Goal: Task Accomplishment & Management: Manage account settings

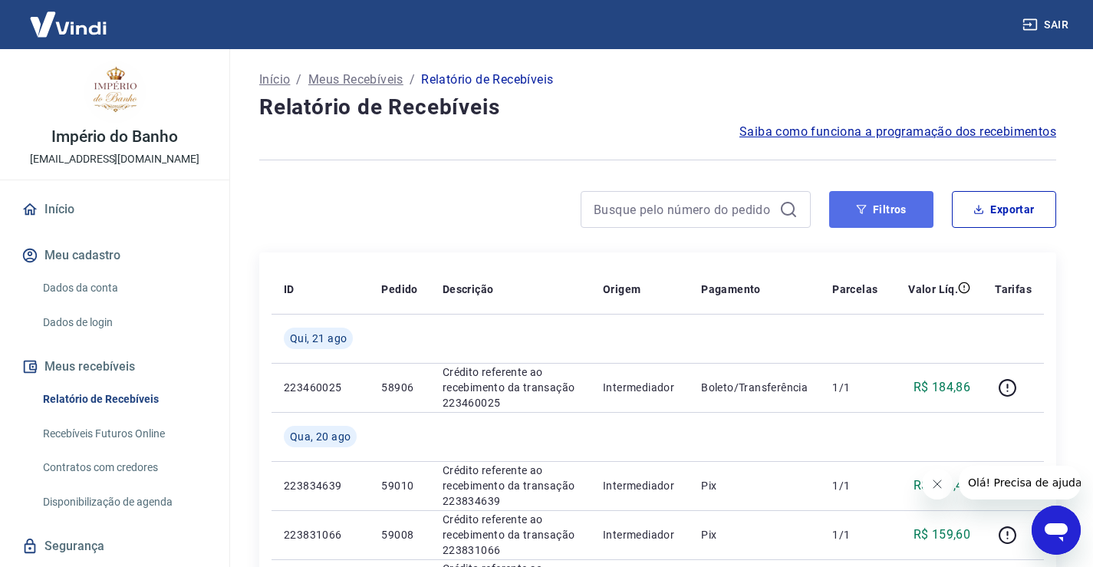
click at [881, 212] on button "Filtros" at bounding box center [881, 209] width 104 height 37
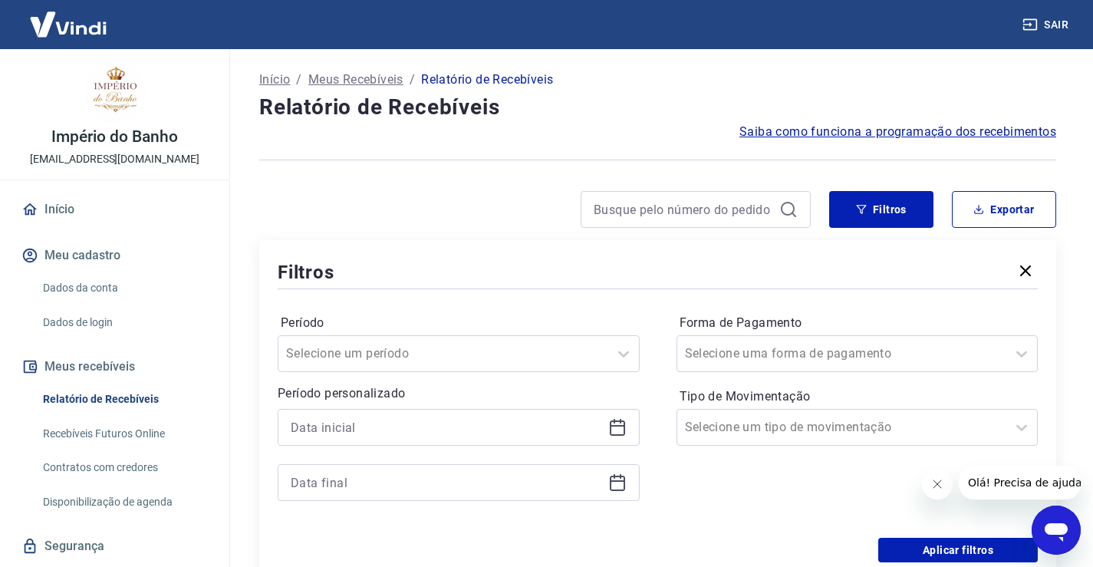
click at [624, 429] on icon at bounding box center [617, 427] width 15 height 15
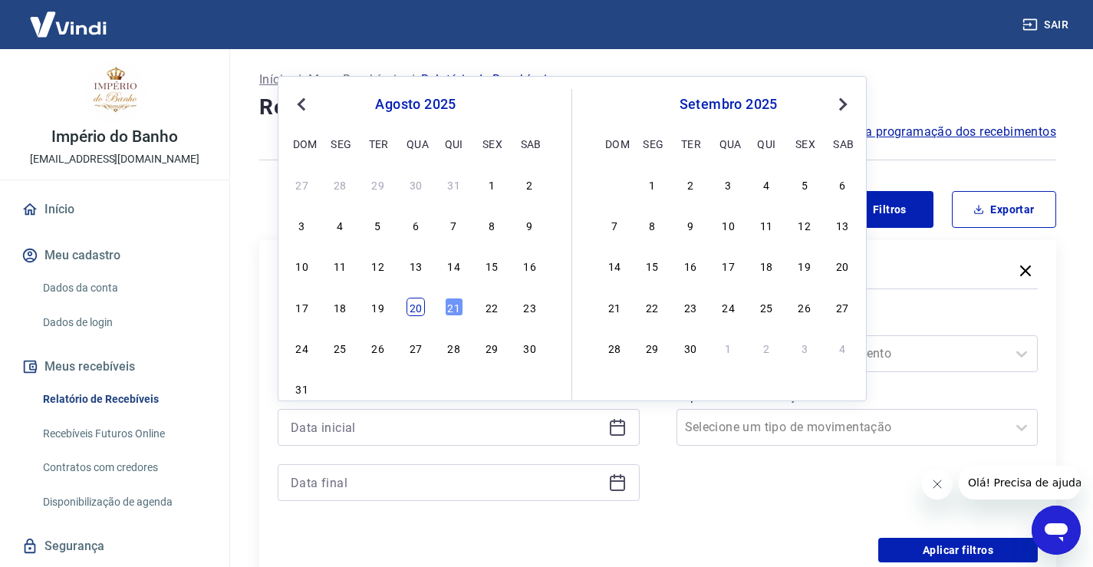
click at [417, 311] on div "20" at bounding box center [416, 307] width 18 height 18
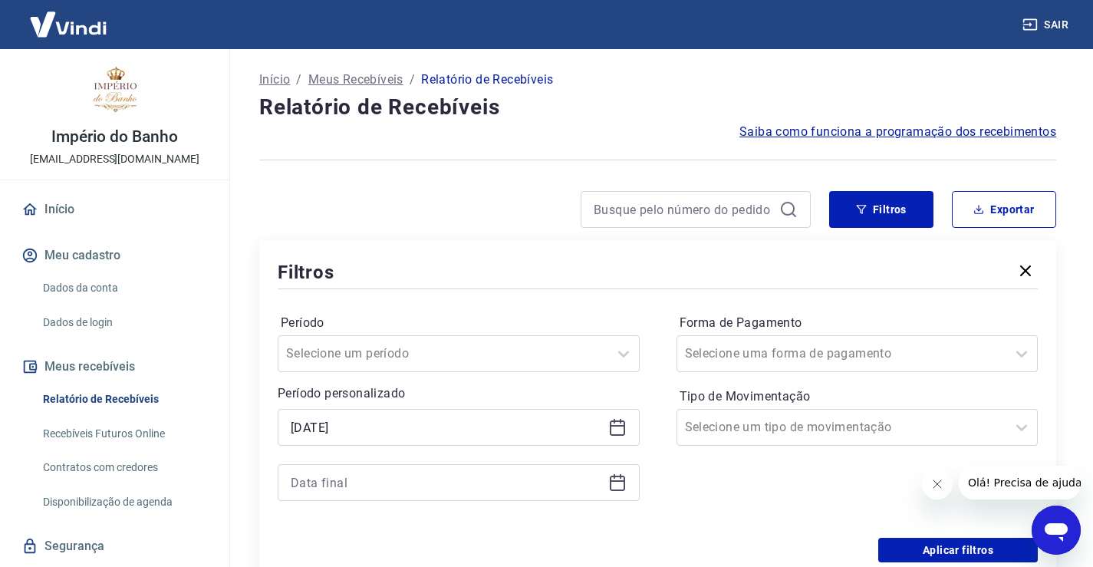
type input "[DATE]"
click at [621, 483] on icon at bounding box center [617, 482] width 18 height 18
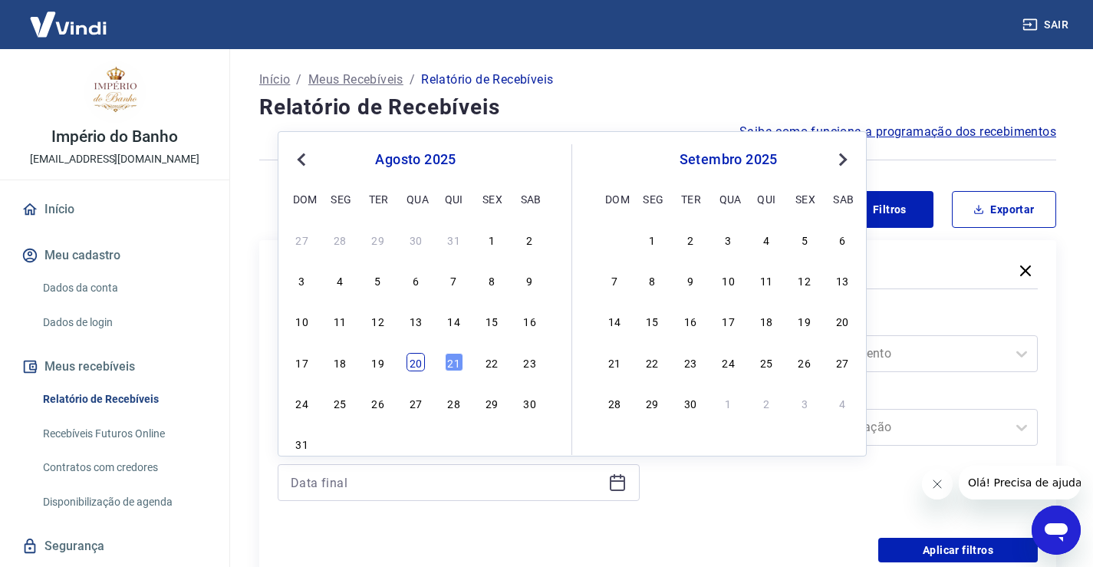
click at [415, 364] on div "20" at bounding box center [416, 362] width 18 height 18
type input "[DATE]"
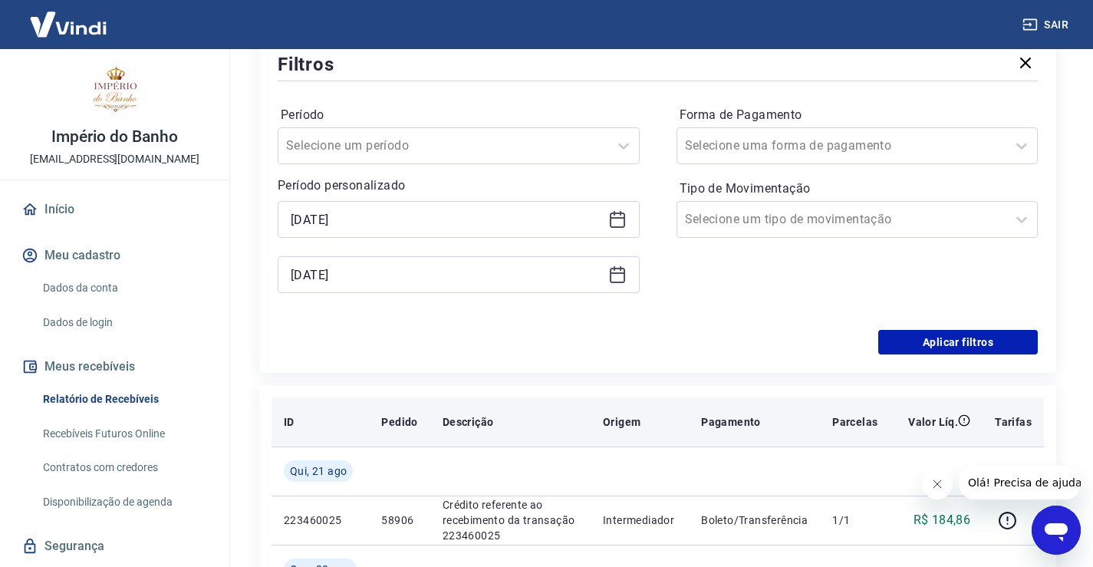
scroll to position [230, 0]
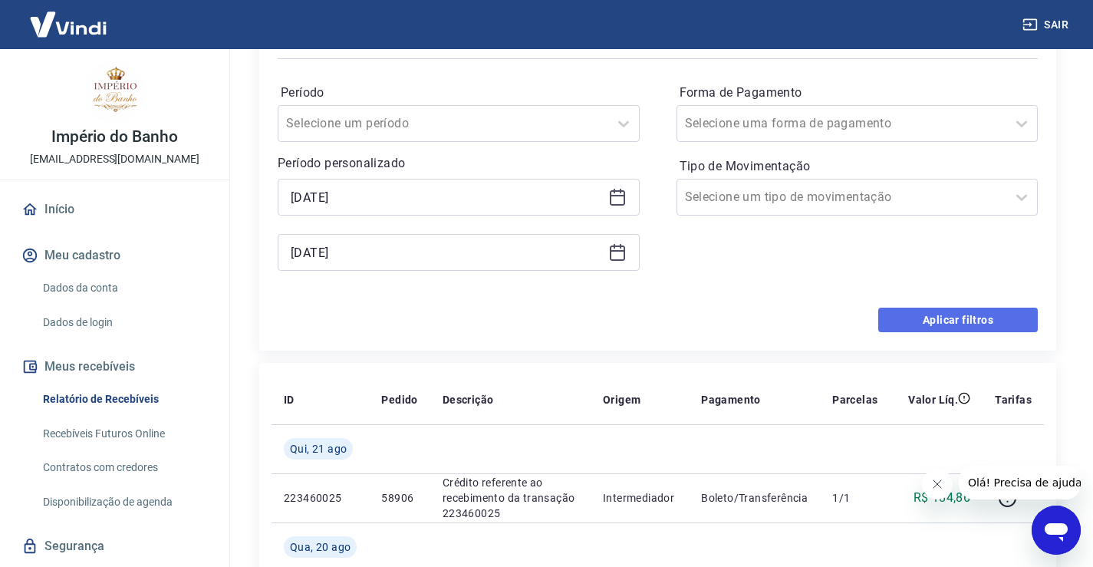
click at [949, 319] on button "Aplicar filtros" at bounding box center [958, 320] width 160 height 25
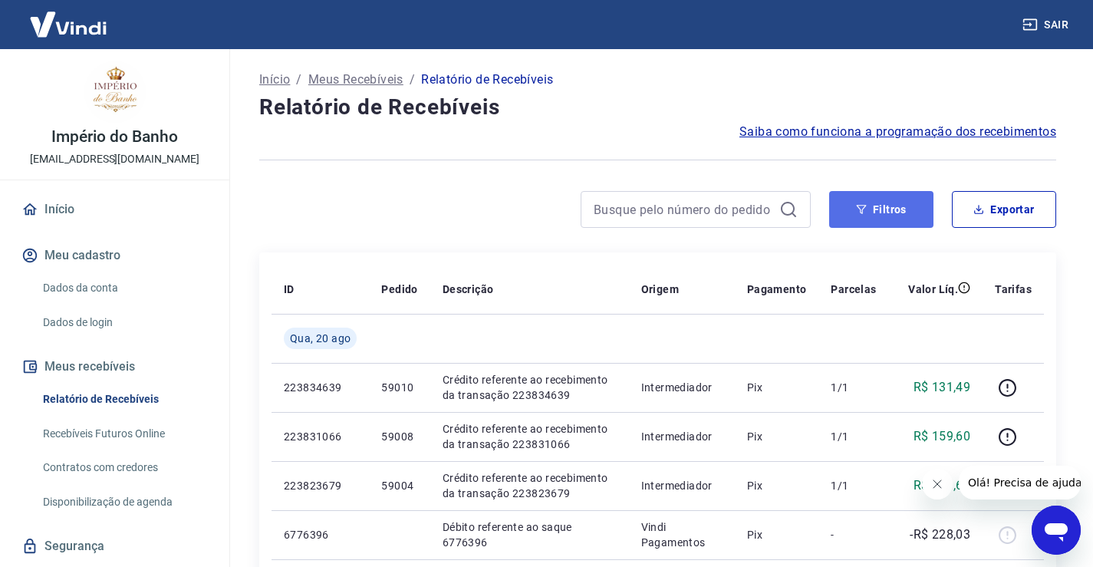
click at [866, 207] on icon "button" at bounding box center [861, 209] width 11 height 11
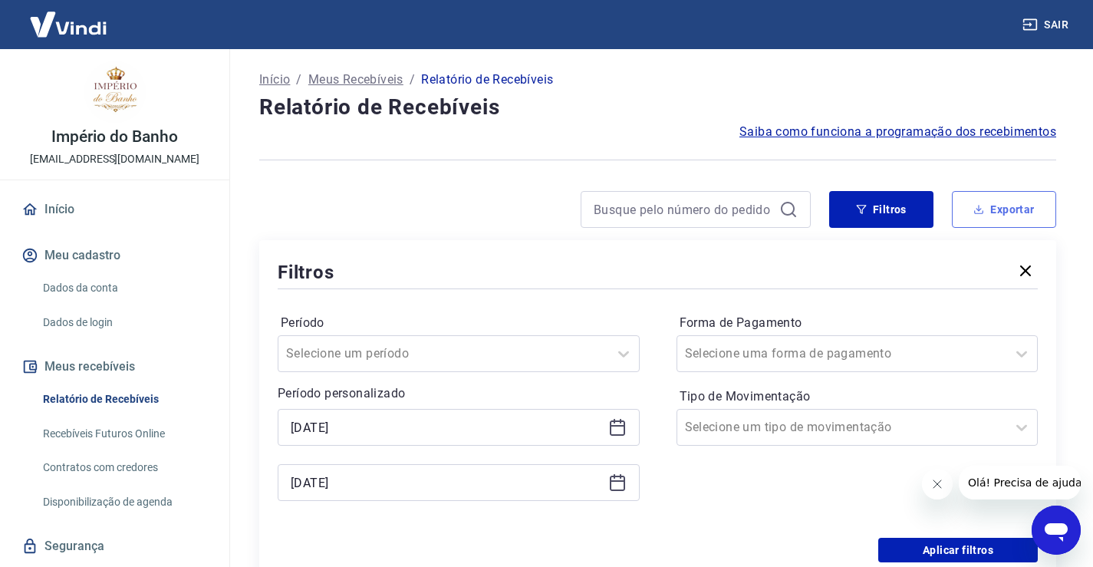
click at [1006, 209] on button "Exportar" at bounding box center [1004, 209] width 104 height 37
type input "[DATE]"
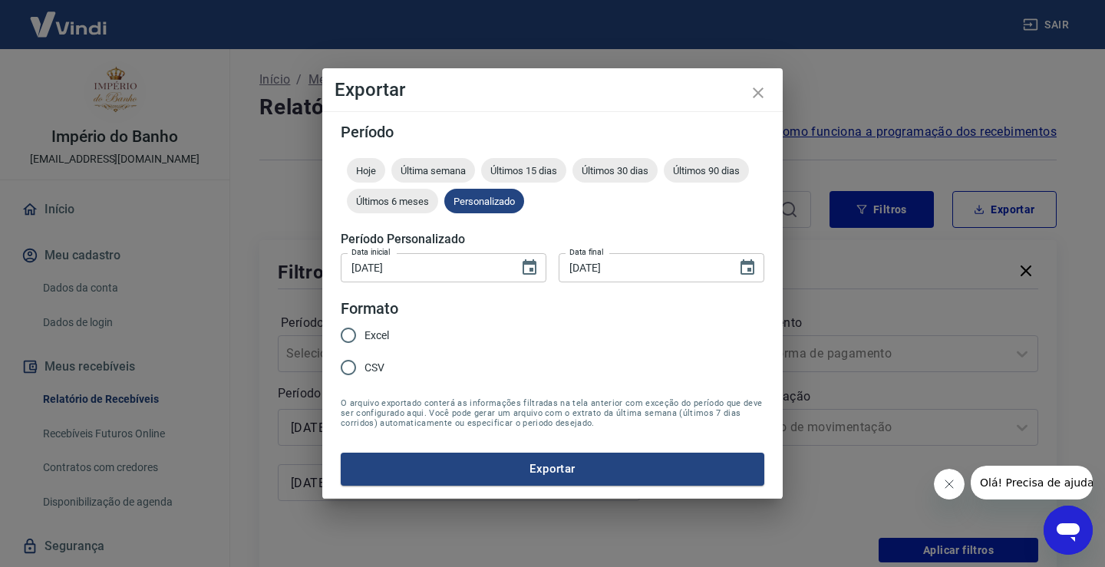
click at [353, 338] on input "Excel" at bounding box center [348, 335] width 32 height 32
radio input "true"
click at [512, 471] on button "Exportar" at bounding box center [552, 469] width 423 height 32
